Goal: Navigation & Orientation: Find specific page/section

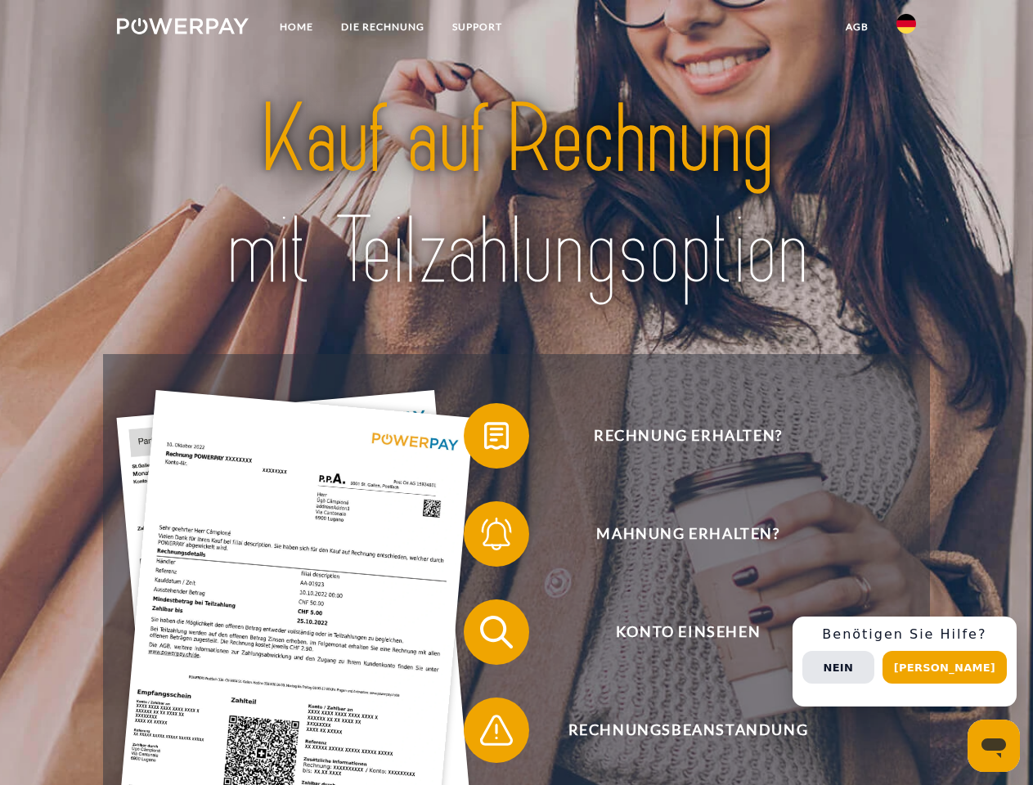
click at [182, 29] on img at bounding box center [183, 26] width 132 height 16
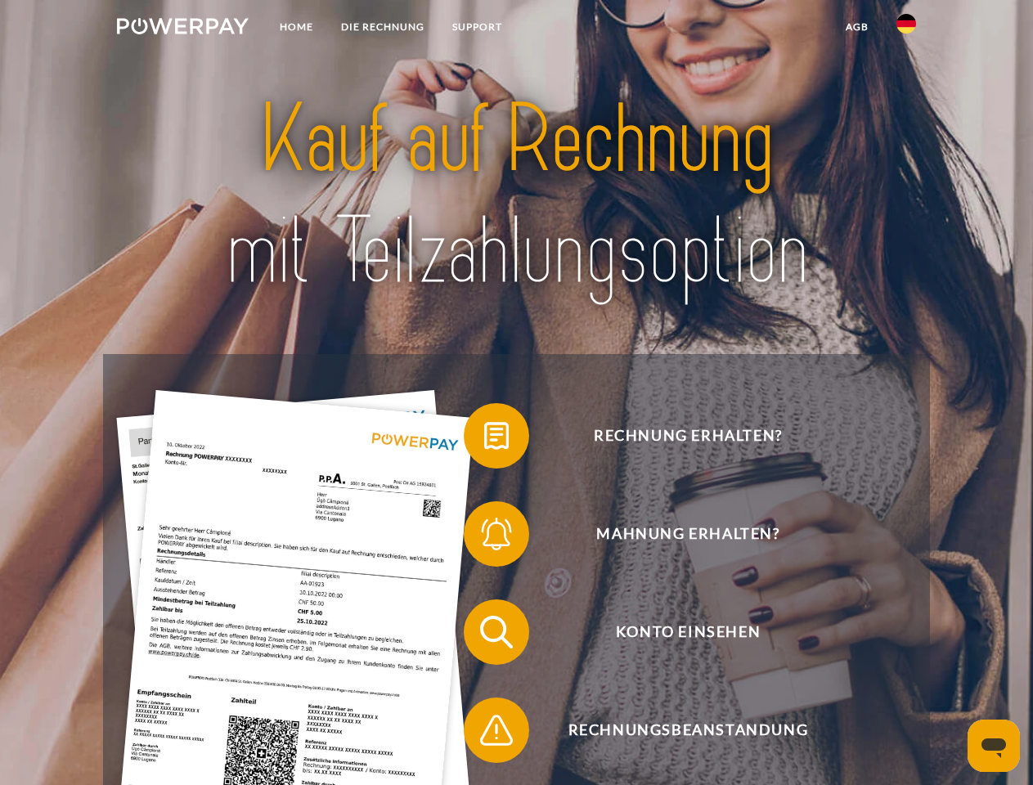
click at [907, 29] on img at bounding box center [907, 24] width 20 height 20
click at [857, 27] on link "agb" at bounding box center [857, 26] width 51 height 29
click at [484, 439] on span at bounding box center [472, 436] width 82 height 82
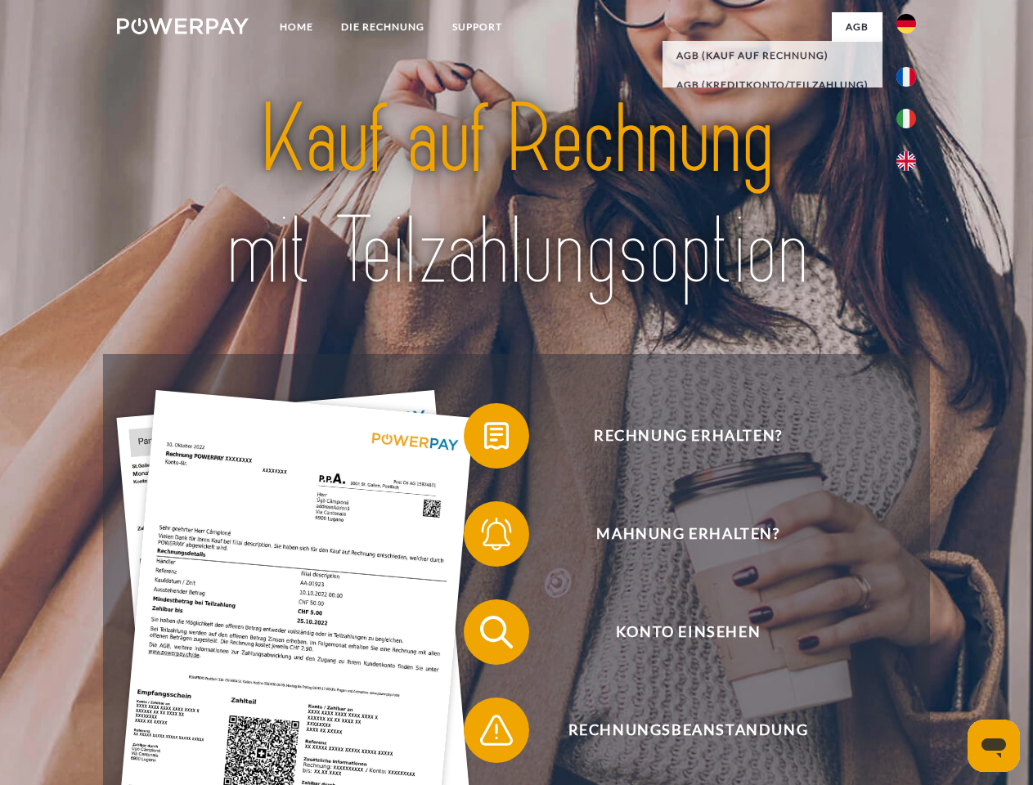
click at [484, 538] on span at bounding box center [472, 534] width 82 height 82
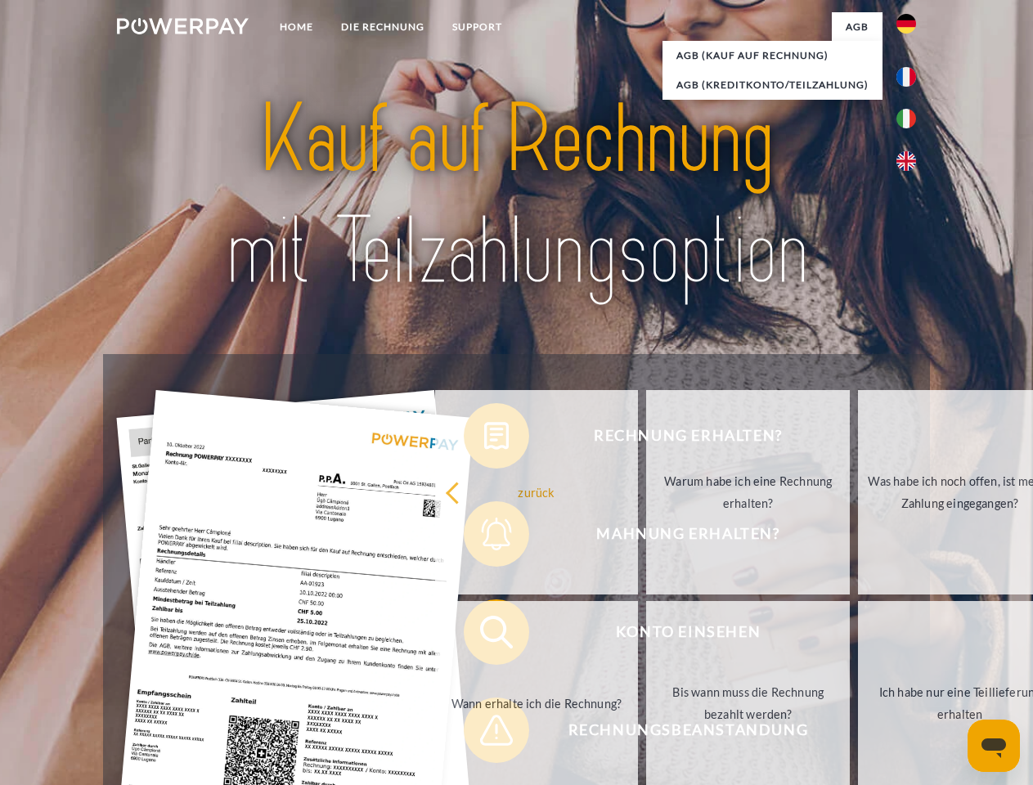
click at [646, 636] on link "Bis wann muss die Rechnung bezahlt werden?" at bounding box center [748, 703] width 204 height 205
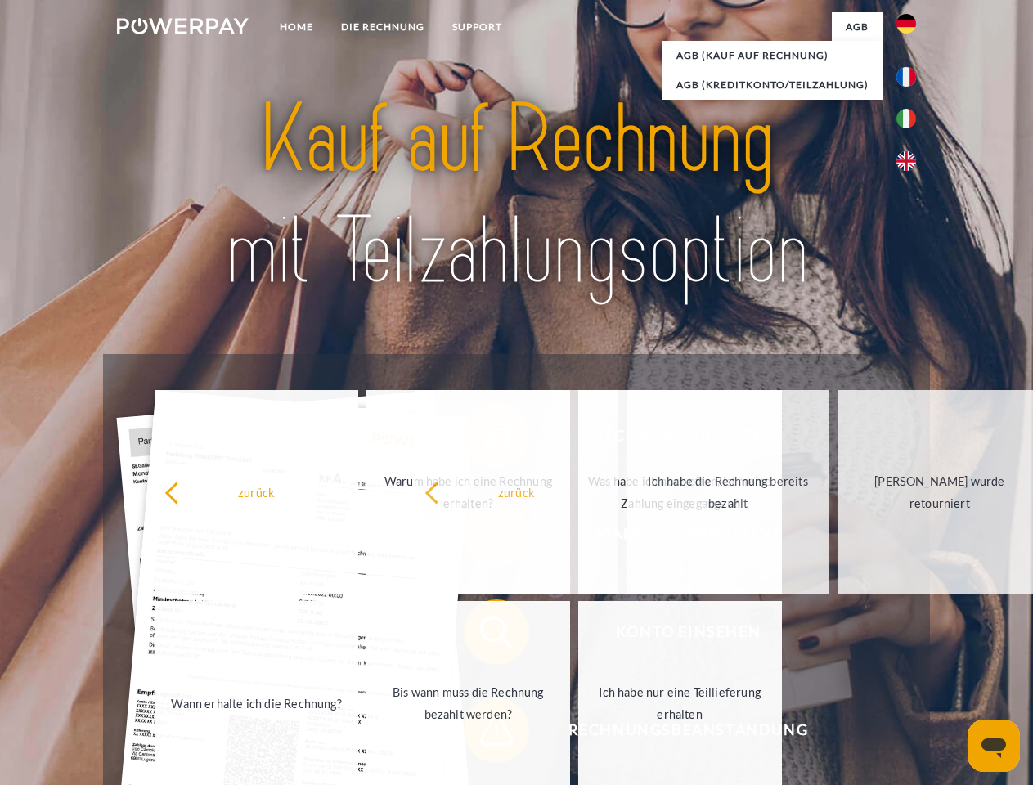
click at [484, 734] on span at bounding box center [472, 731] width 82 height 82
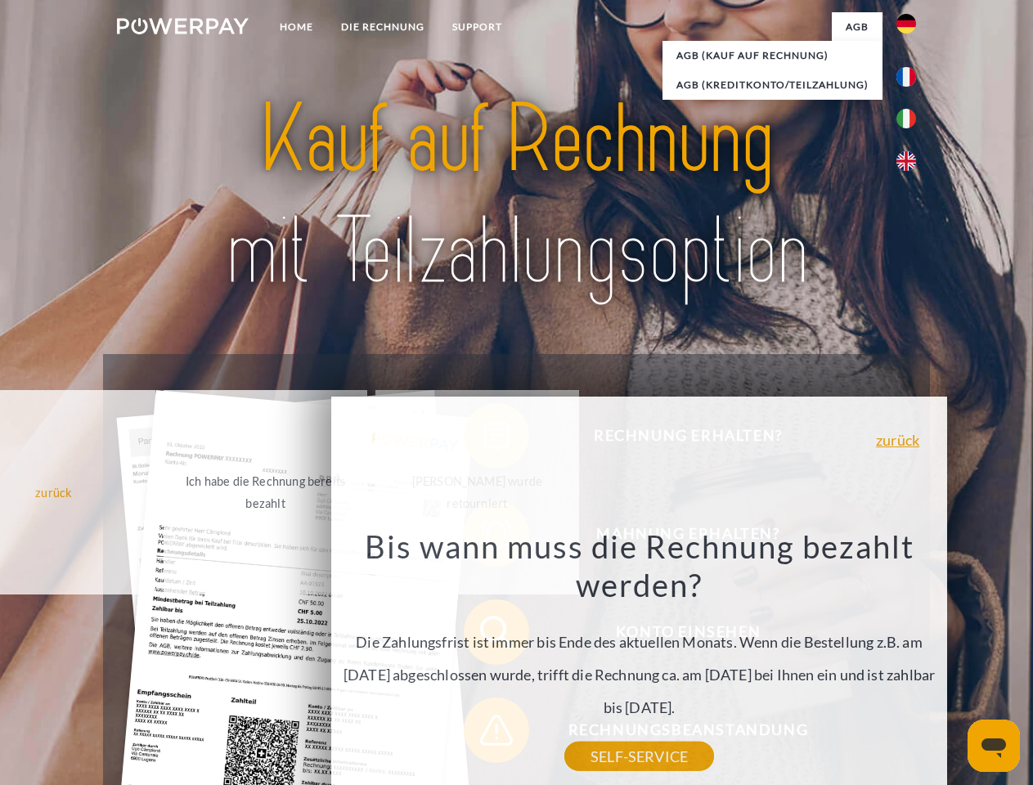
click at [911, 662] on div "Rechnung erhalten? Mahnung erhalten? Konto einsehen" at bounding box center [516, 681] width 826 height 655
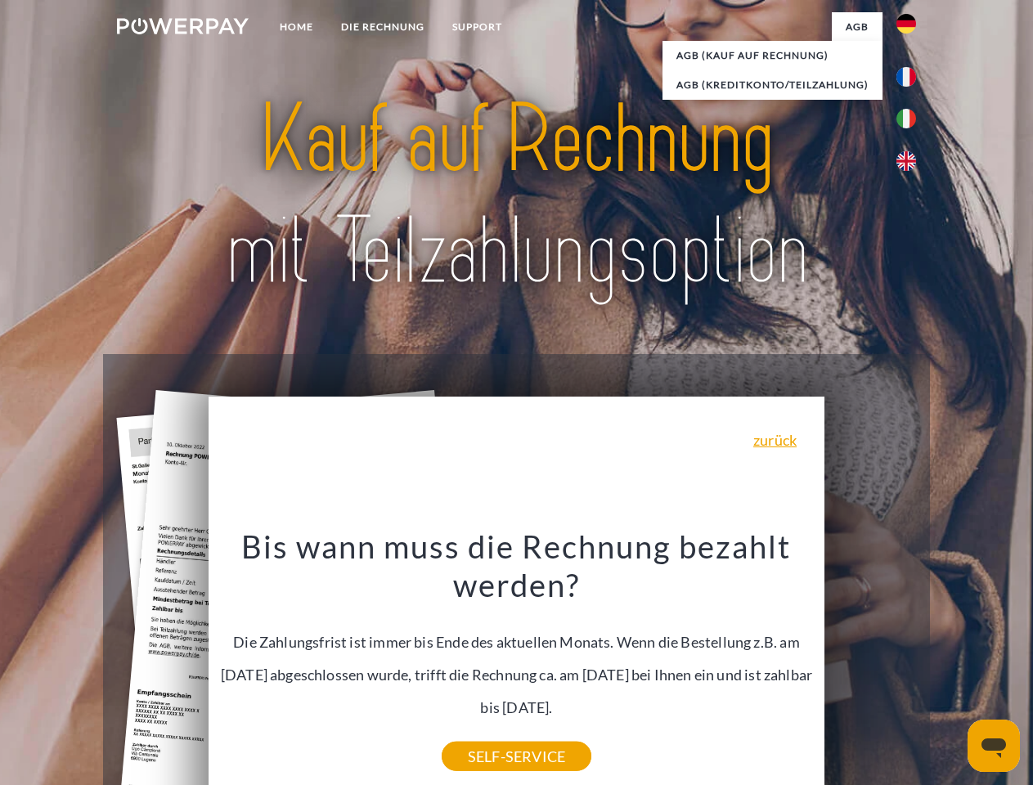
click at [871, 665] on span "Konto einsehen" at bounding box center [688, 632] width 401 height 65
click at [951, 668] on header "Home DIE RECHNUNG SUPPORT" at bounding box center [516, 565] width 1033 height 1130
